Goal: Transaction & Acquisition: Subscribe to service/newsletter

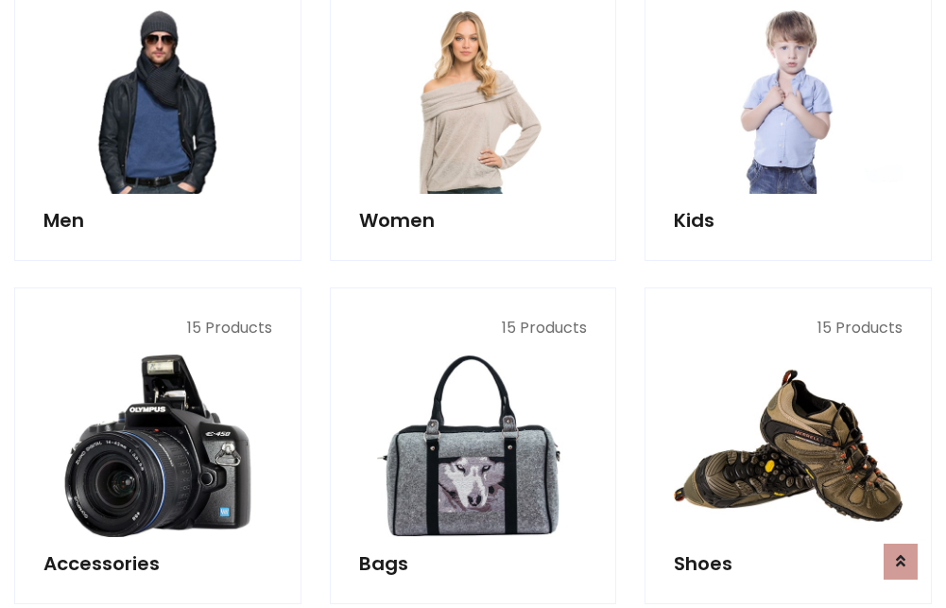
scroll to position [1371, 0]
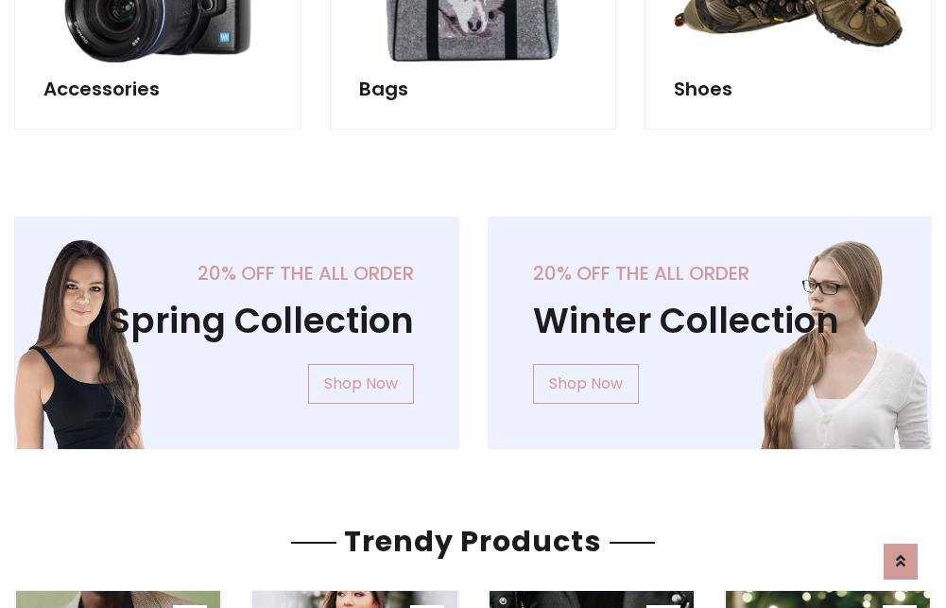
click at [473, 325] on div "20% off the all order Winter Collection Shop Now" at bounding box center [709, 347] width 473 height 263
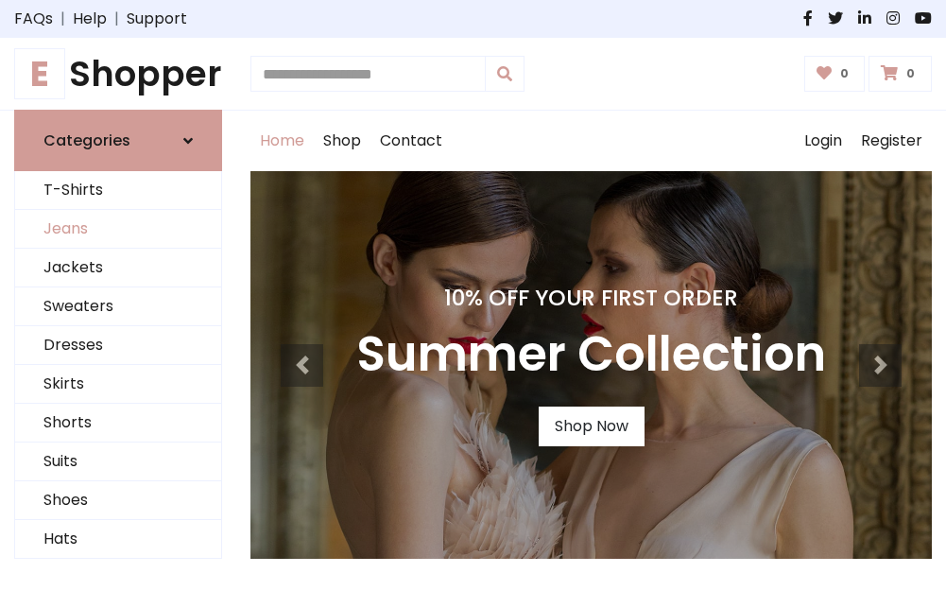
click at [118, 230] on link "Jeans" at bounding box center [118, 229] width 206 height 39
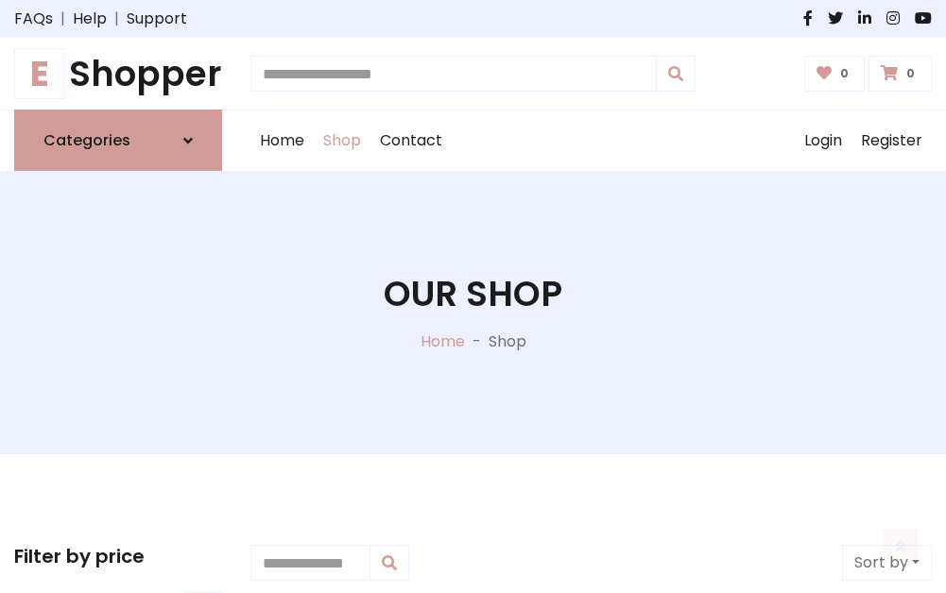
scroll to position [596, 0]
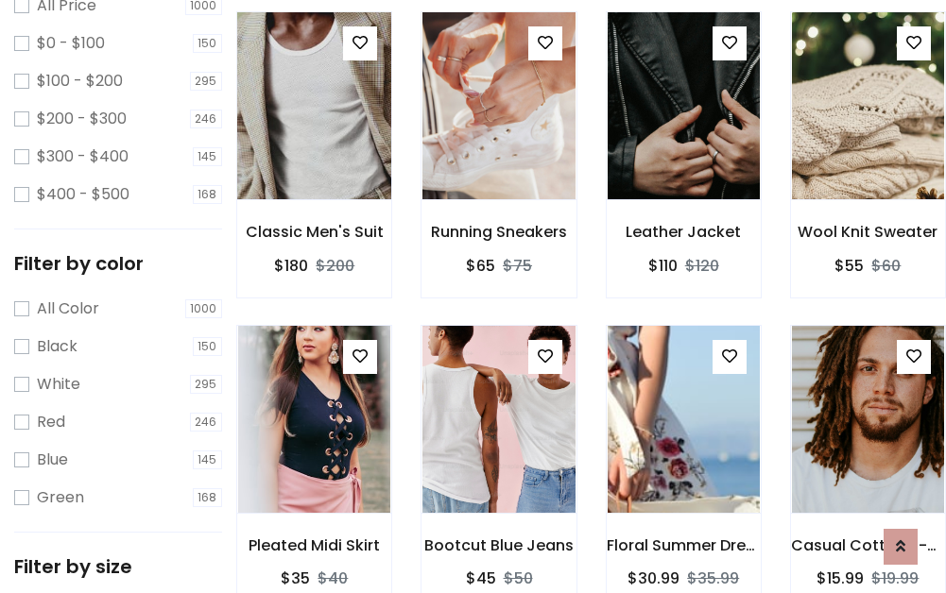
click at [314, 147] on img at bounding box center [314, 106] width 182 height 454
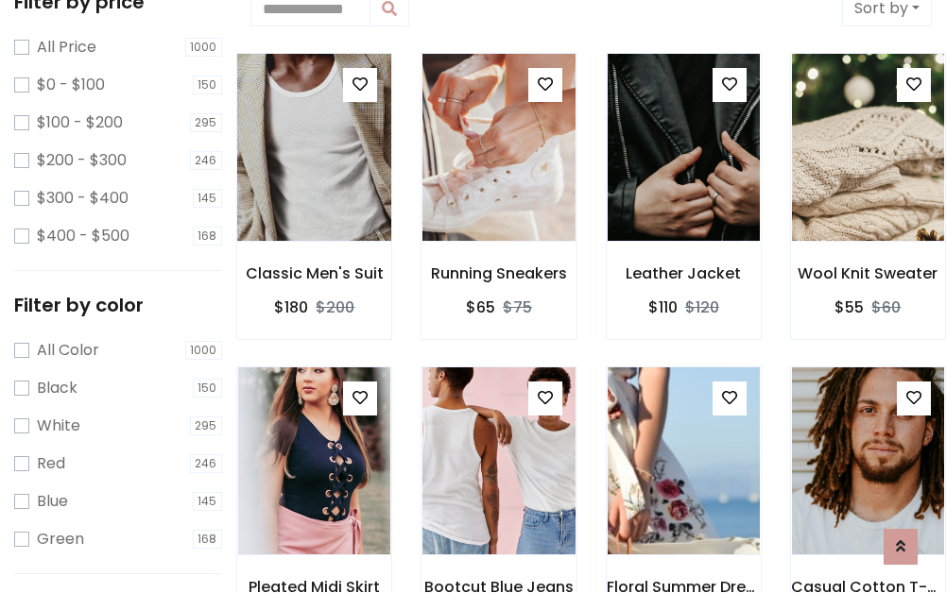
scroll to position [42, 0]
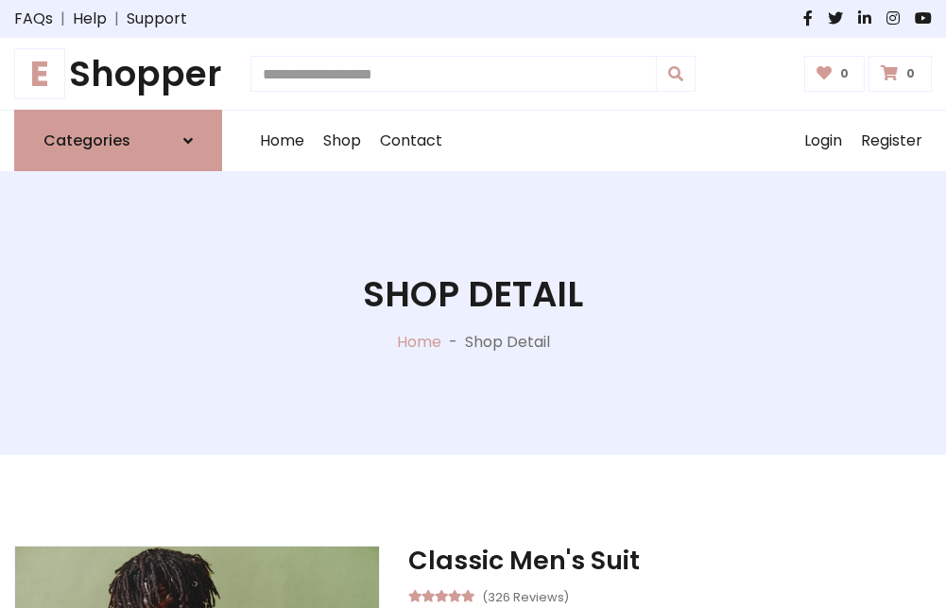
scroll to position [203, 0]
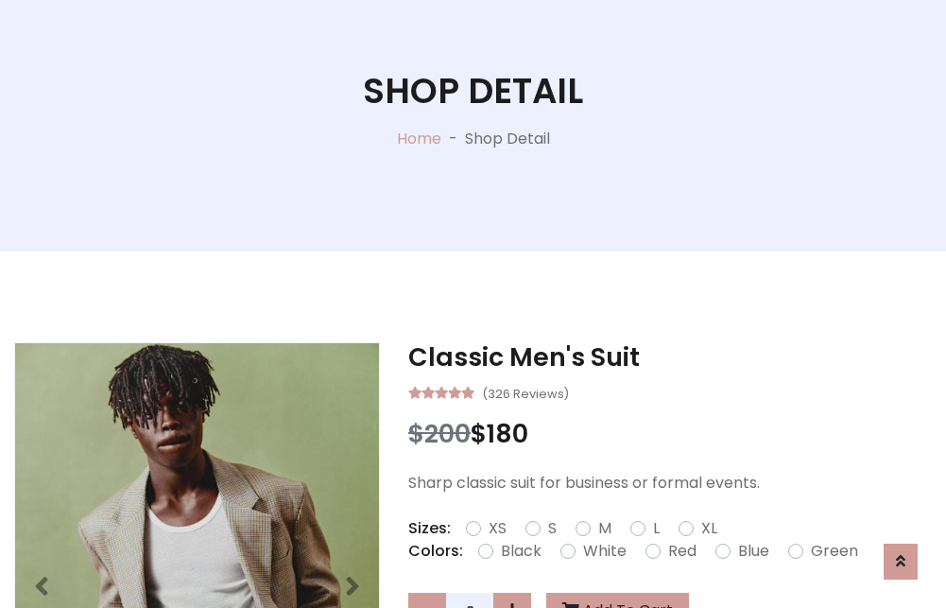
click at [679, 551] on label "Red" at bounding box center [682, 550] width 28 height 23
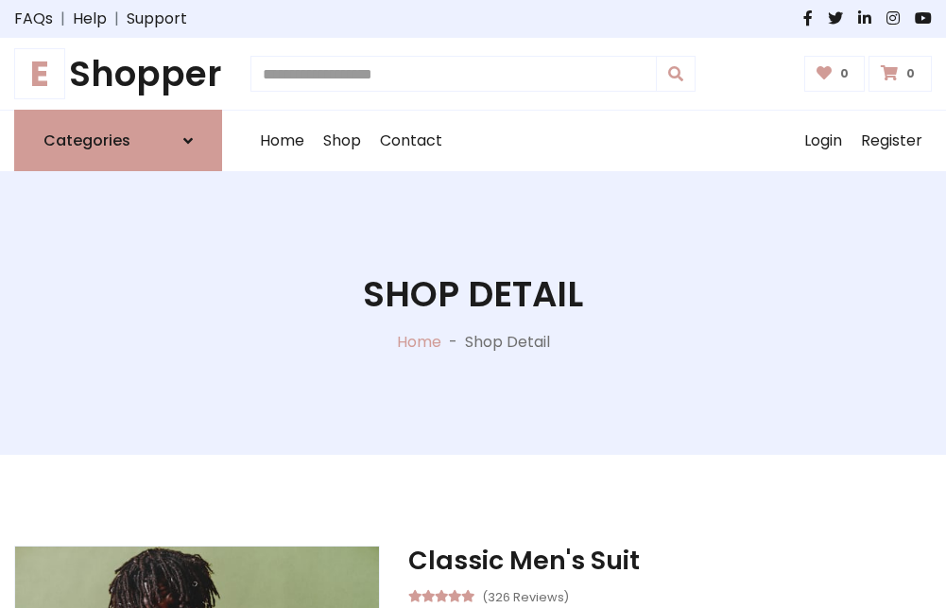
scroll to position [203, 0]
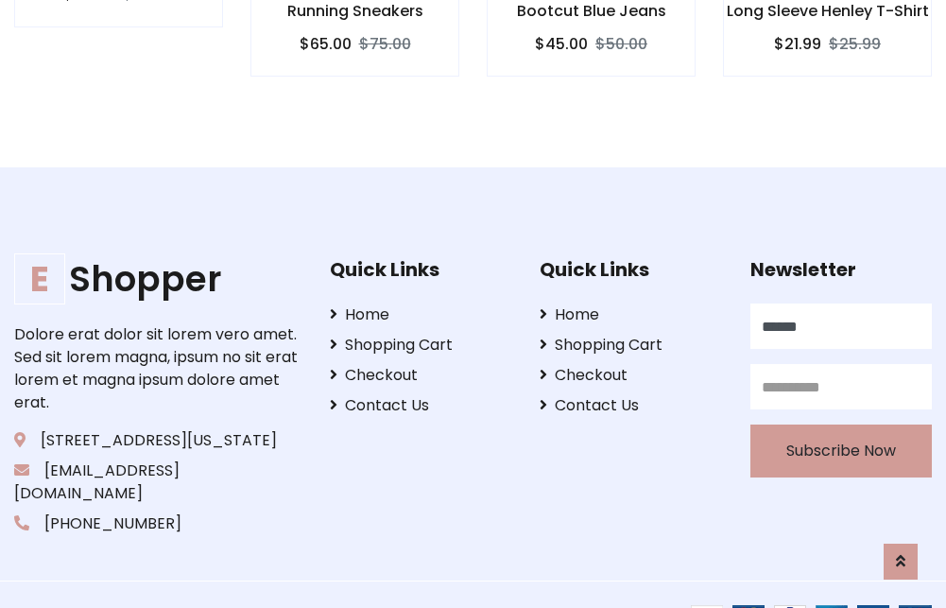
type input "******"
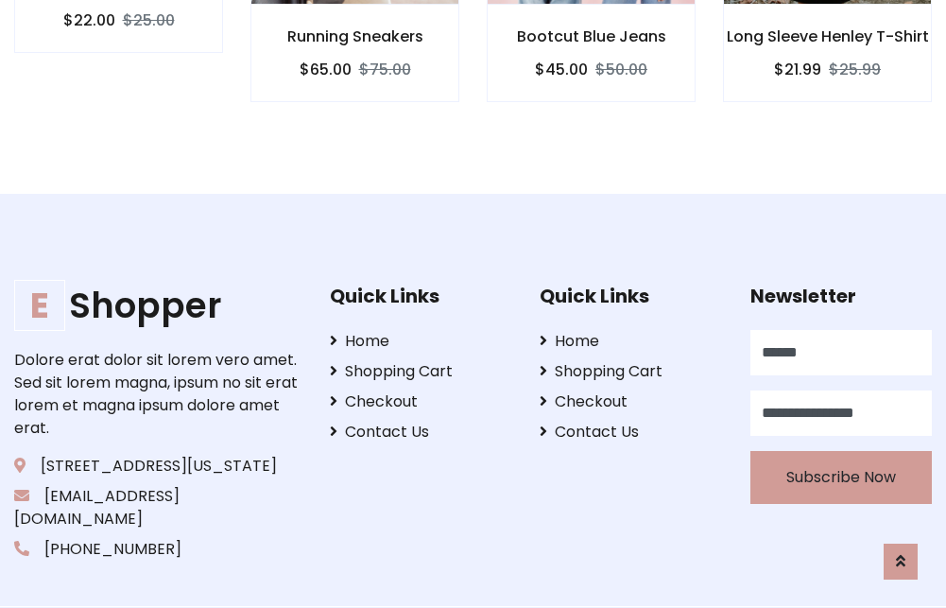
scroll to position [0, 6]
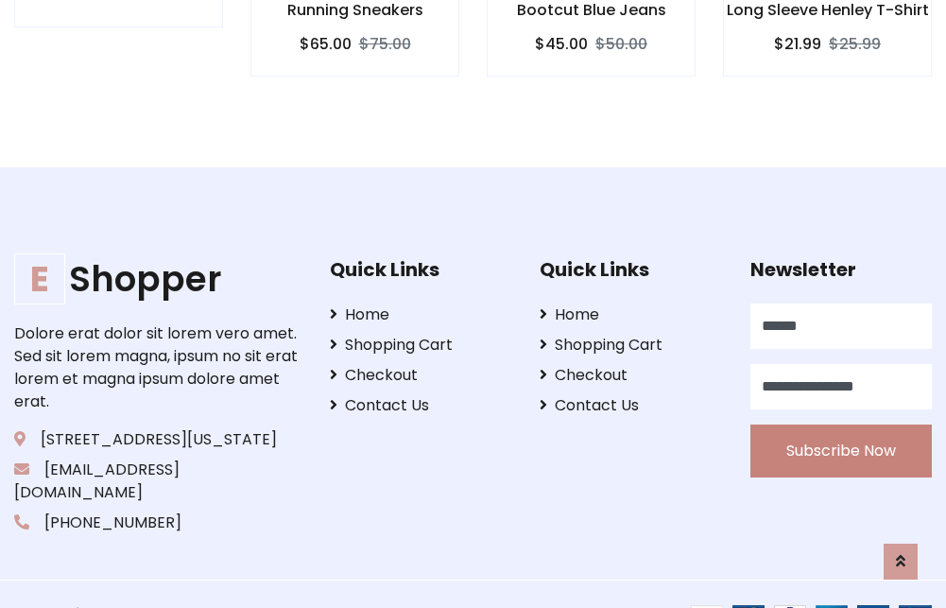
type input "**********"
click at [840, 428] on button "Subscribe Now" at bounding box center [840, 450] width 181 height 53
